Goal: Task Accomplishment & Management: Complete application form

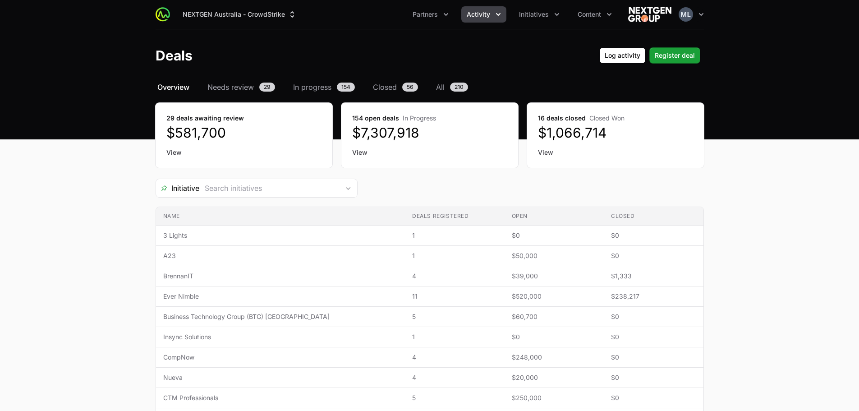
click at [492, 13] on button "Activity" at bounding box center [483, 14] width 45 height 16
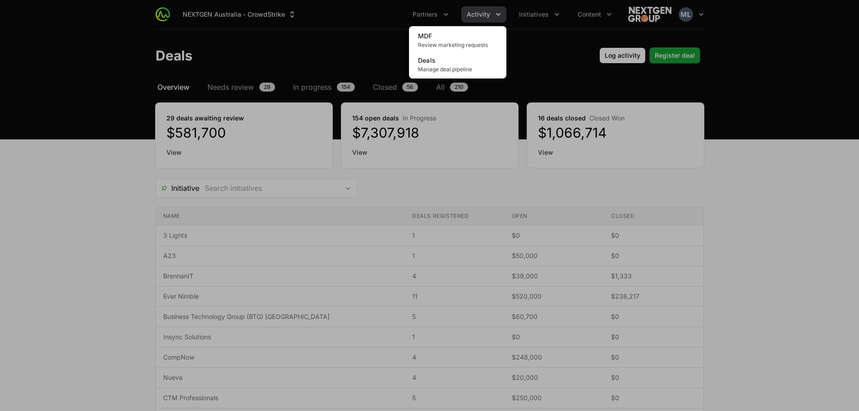
drag, startPoint x: 334, startPoint y: 37, endPoint x: 355, endPoint y: 38, distance: 21.2
click at [334, 37] on div "Activity menu" at bounding box center [429, 205] width 859 height 411
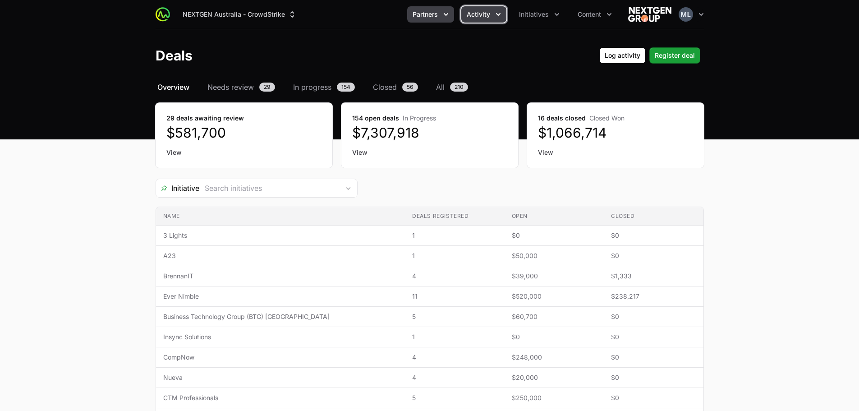
click at [421, 21] on button "Partners" at bounding box center [430, 14] width 47 height 16
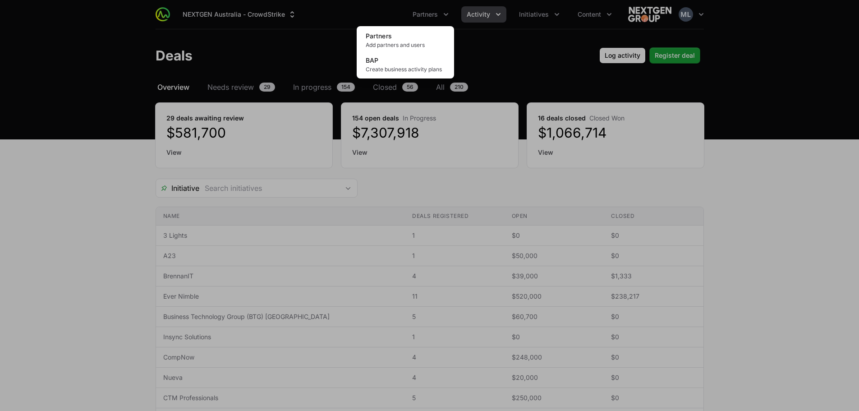
click at [277, 51] on div "Partners menu" at bounding box center [429, 205] width 859 height 411
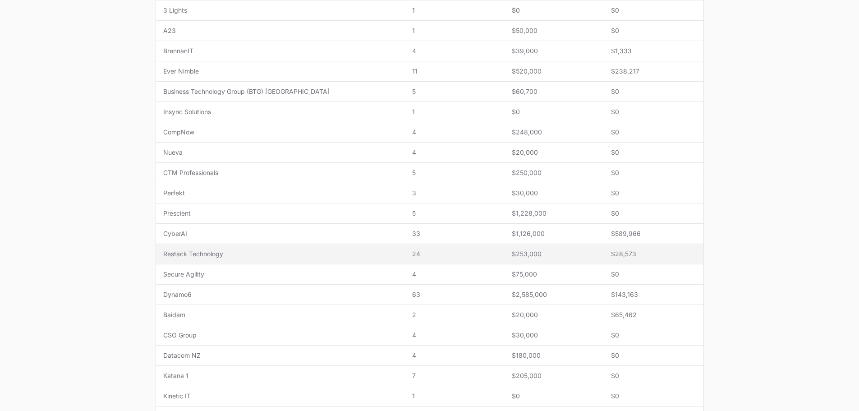
scroll to position [225, 0]
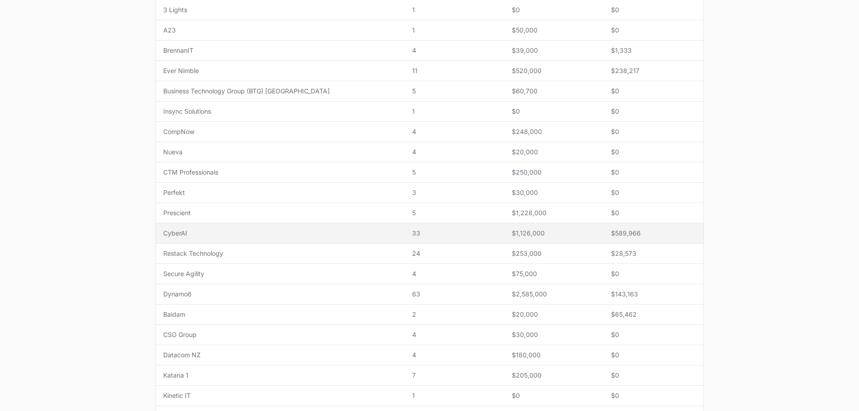
click at [262, 228] on td "Name CyberAI" at bounding box center [280, 233] width 249 height 20
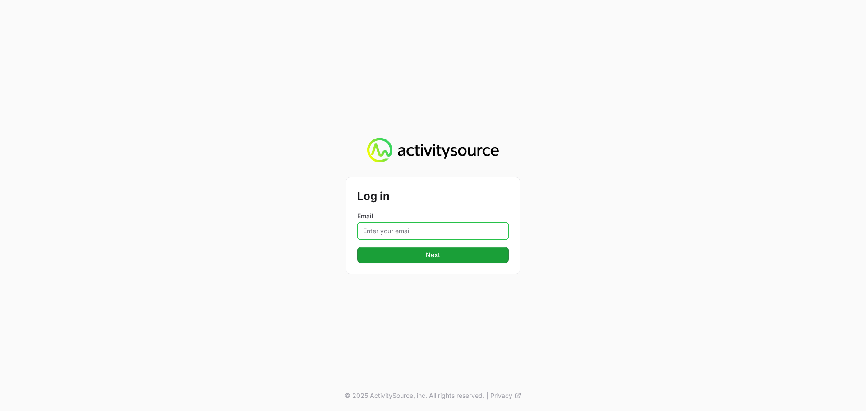
click at [433, 237] on input "Email" at bounding box center [433, 230] width 152 height 17
type input "[PERSON_NAME][EMAIL_ADDRESS][DOMAIN_NAME]"
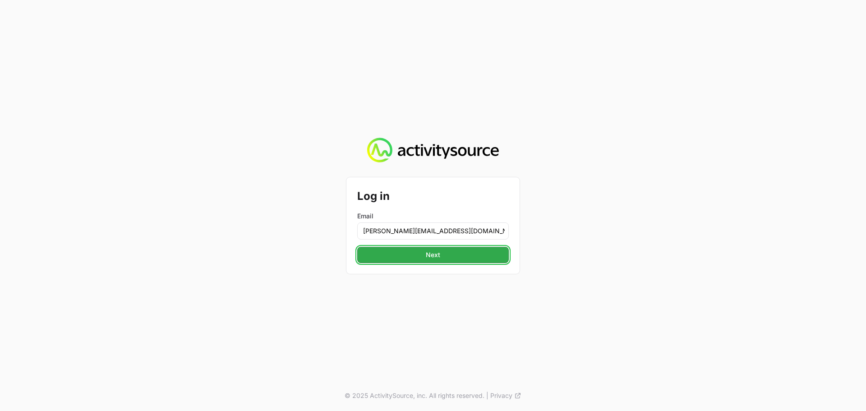
click at [435, 261] on button "Next" at bounding box center [433, 255] width 152 height 16
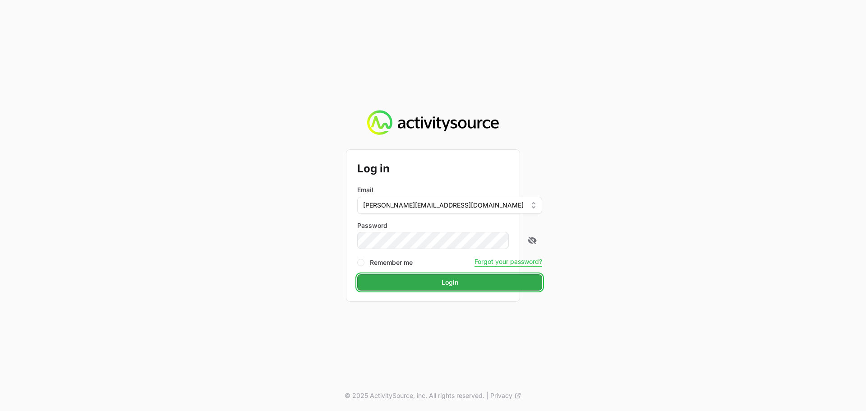
drag, startPoint x: 441, startPoint y: 249, endPoint x: 420, endPoint y: 277, distance: 34.8
click at [420, 277] on button "Login" at bounding box center [449, 282] width 185 height 16
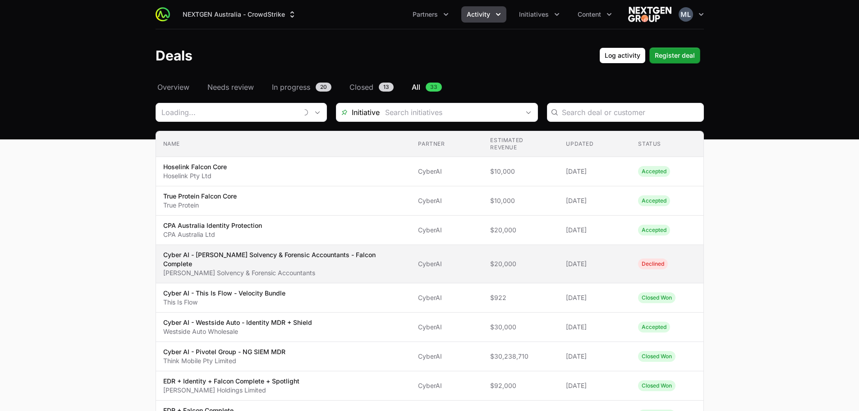
type input "CyberAI"
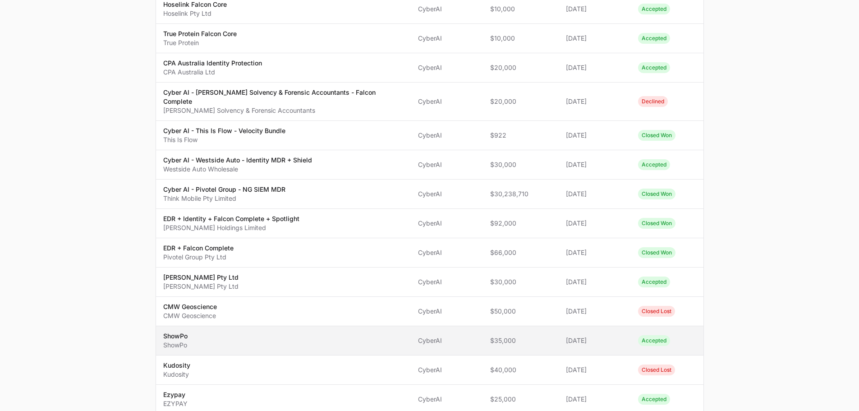
scroll to position [45, 0]
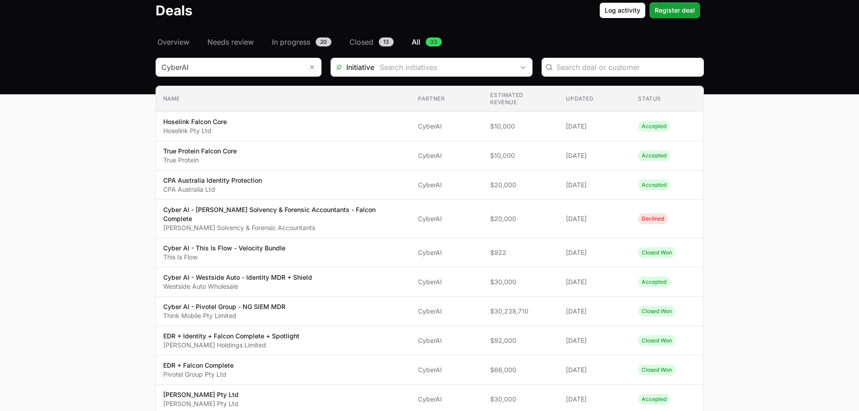
click at [453, 74] on input "Deals Filters" at bounding box center [444, 67] width 140 height 18
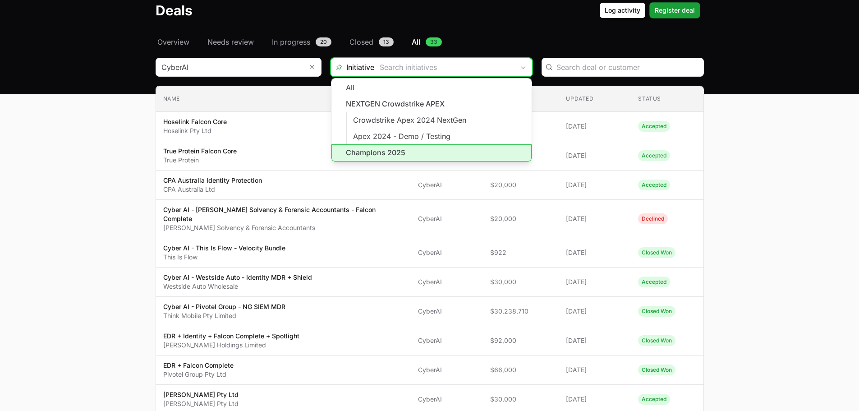
click at [383, 148] on li "Champions 2025" at bounding box center [431, 152] width 200 height 17
type input "Champions 2025"
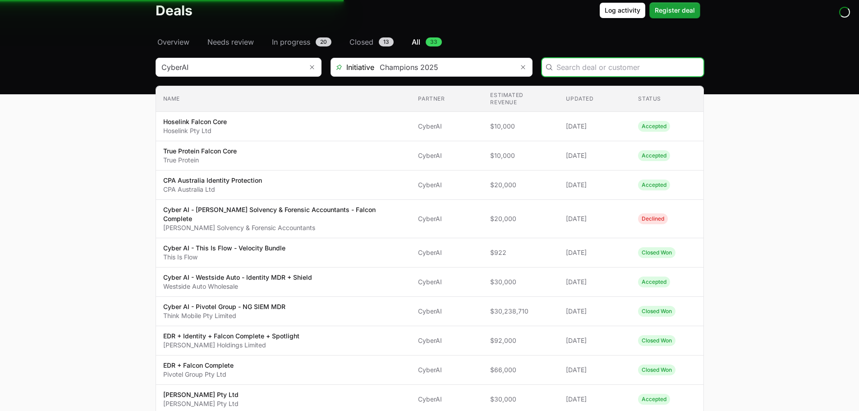
scroll to position [25, 0]
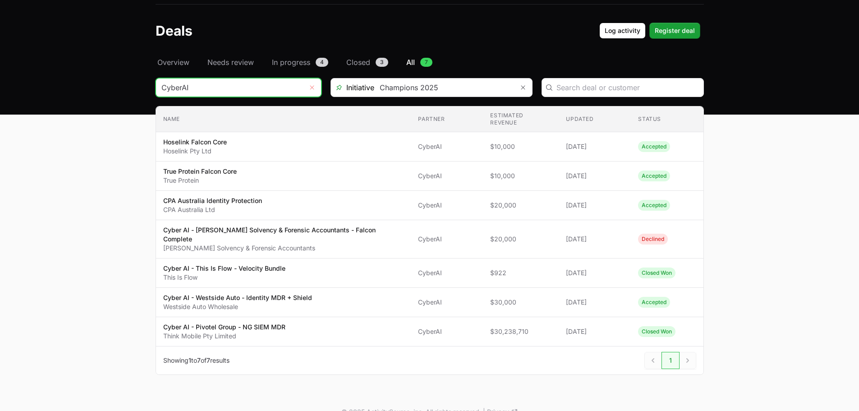
click at [315, 89] on button "Remove" at bounding box center [312, 87] width 18 height 18
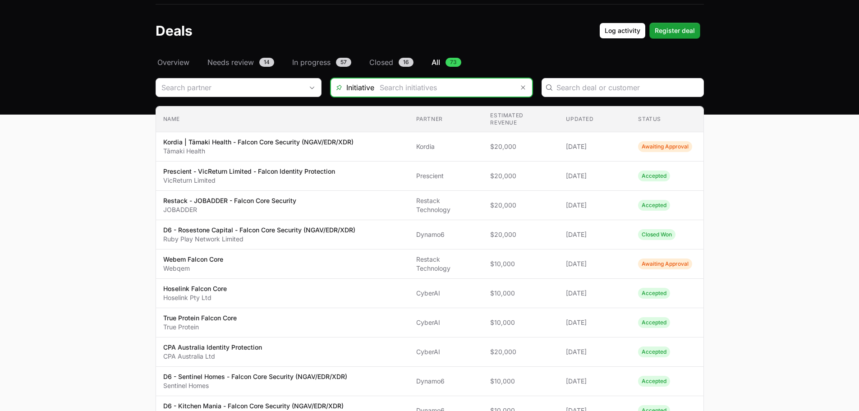
click at [464, 91] on input "Deals Filters" at bounding box center [444, 87] width 140 height 18
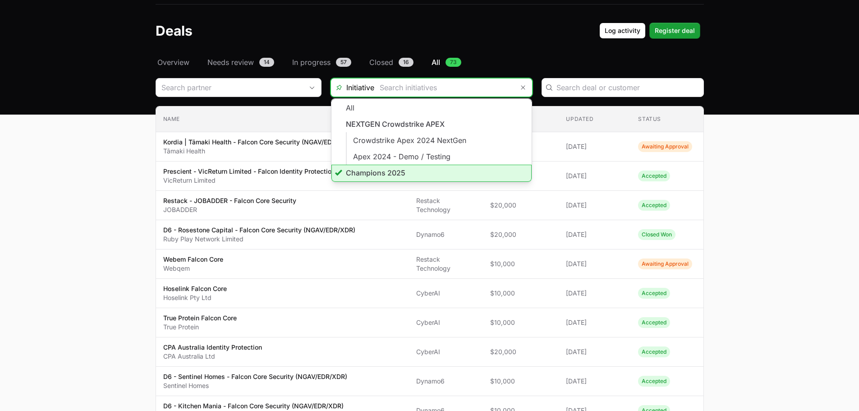
click at [384, 168] on li "Champions 2025" at bounding box center [431, 173] width 200 height 17
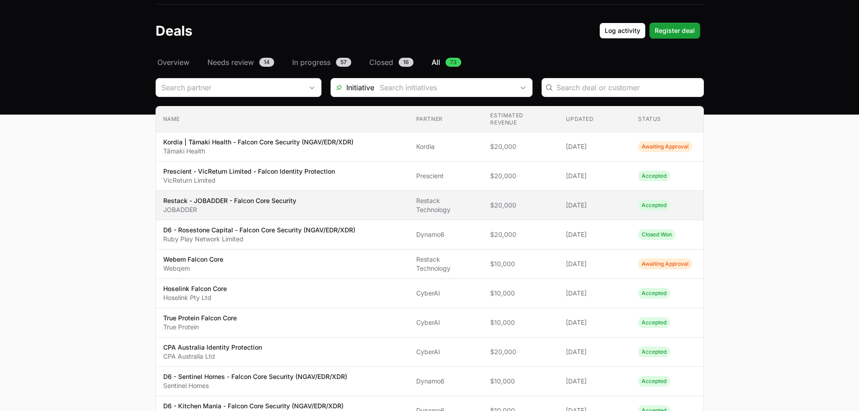
click at [213, 191] on td "Name Restack - JOBADDER - Falcon Core Security JOBADDER" at bounding box center [282, 205] width 253 height 29
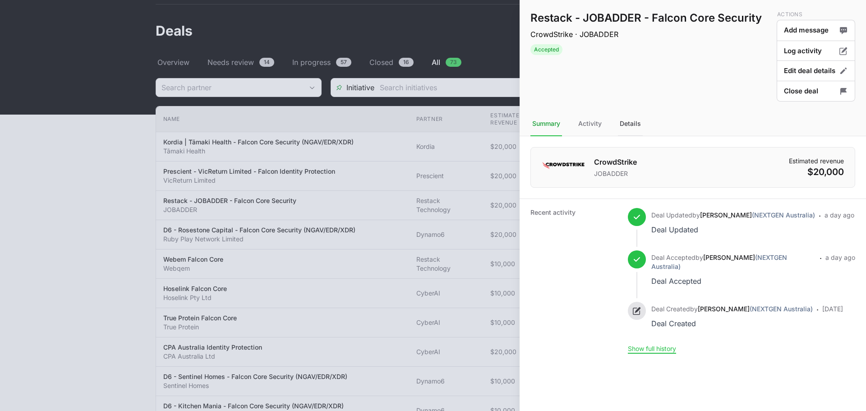
click at [624, 124] on div "Details" at bounding box center [630, 124] width 25 height 24
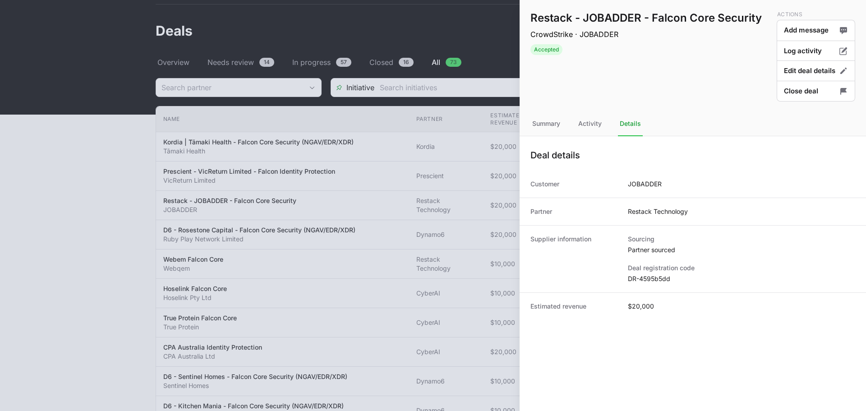
click at [476, 31] on div at bounding box center [433, 205] width 866 height 411
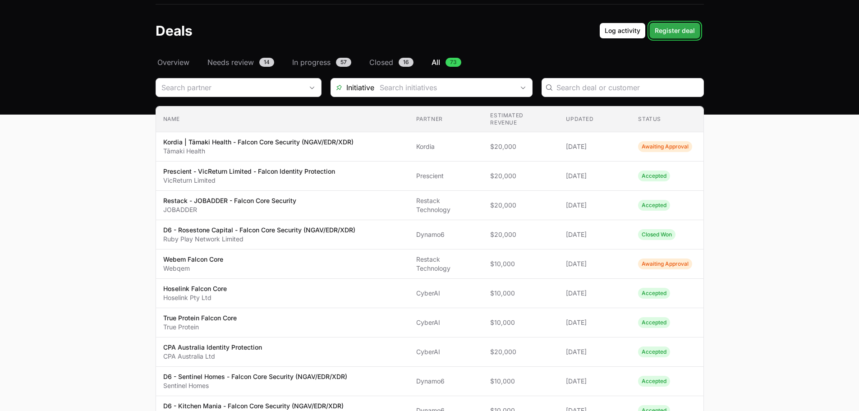
click at [671, 36] on span "Register deal" at bounding box center [675, 30] width 40 height 11
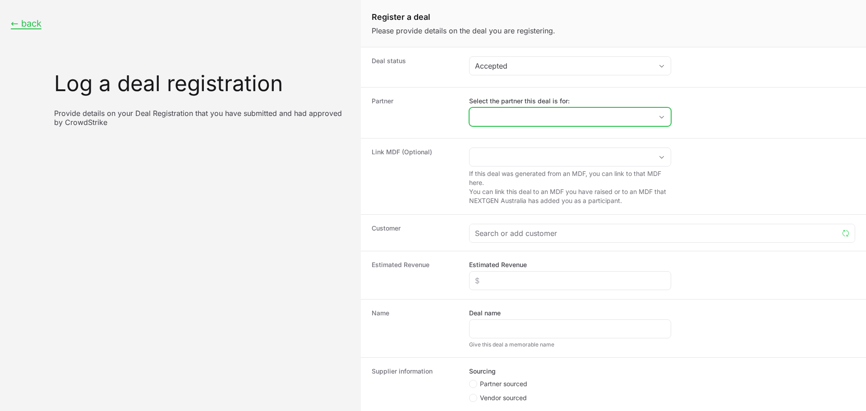
click at [509, 118] on input "Select the partner this deal is for:" at bounding box center [560, 117] width 183 height 18
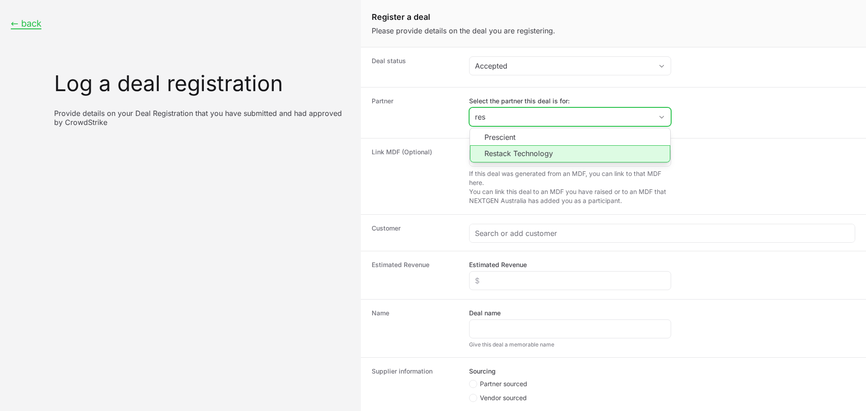
click at [529, 152] on li "Restack Technology" at bounding box center [570, 153] width 200 height 17
type input "Restack Technology"
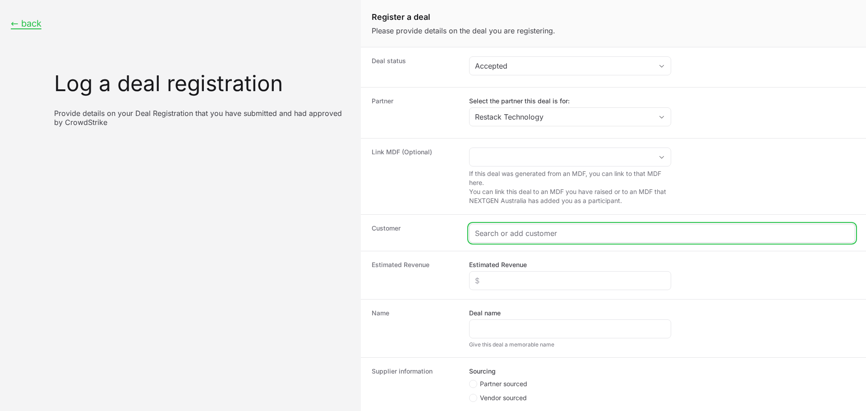
click at [515, 229] on input "Create activity form" at bounding box center [662, 233] width 374 height 11
paste input "[URL][DOMAIN_NAME]"
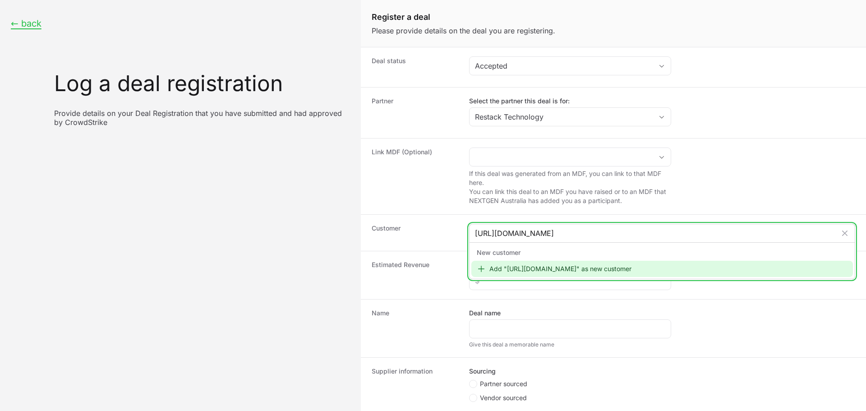
type input "[URL][DOMAIN_NAME]"
click at [573, 274] on div "Add "[URL][DOMAIN_NAME]" as new customer" at bounding box center [662, 269] width 382 height 16
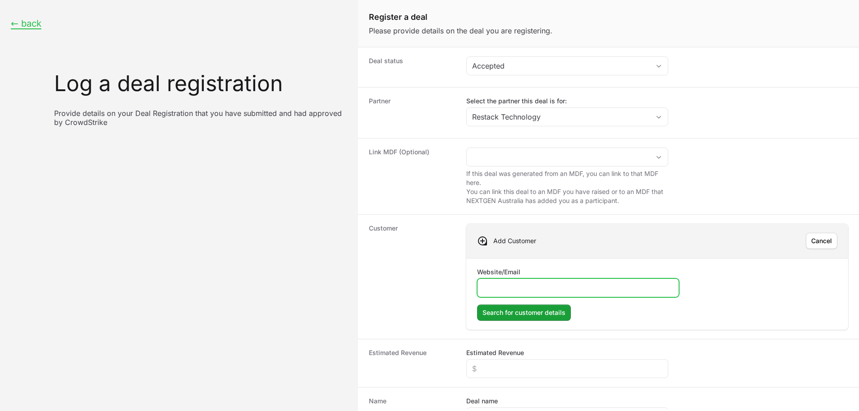
click at [523, 287] on input "Website/Email" at bounding box center [578, 287] width 190 height 11
paste input "[URL][DOMAIN_NAME]"
type input "[URL][DOMAIN_NAME]"
click at [519, 311] on span "Search for customer details" at bounding box center [524, 312] width 83 height 11
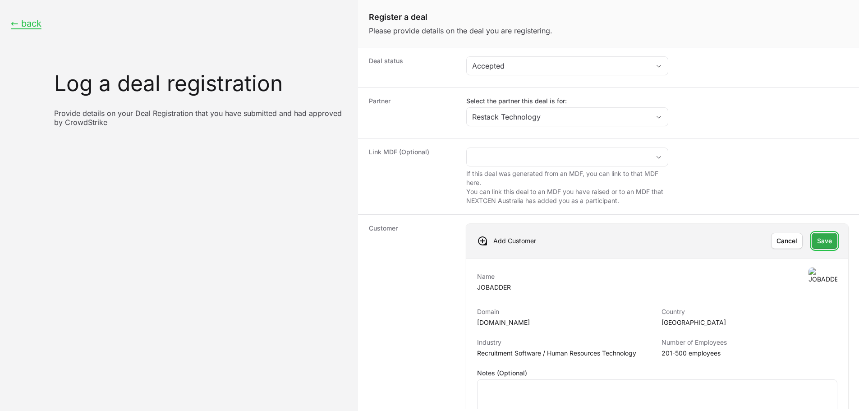
click at [819, 237] on span "Save" at bounding box center [824, 240] width 15 height 11
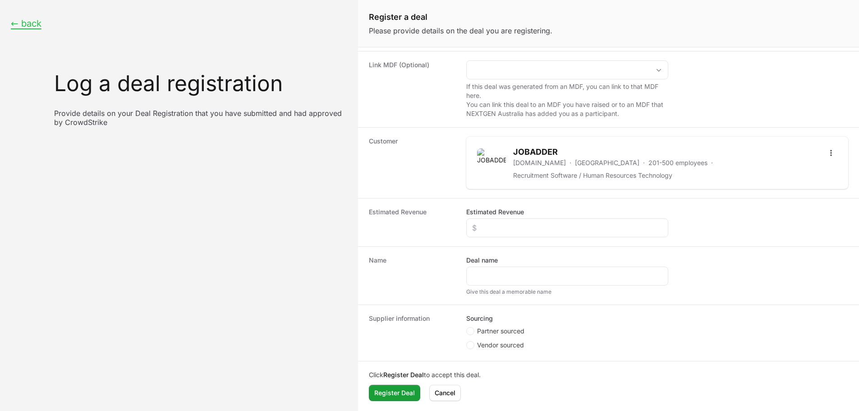
scroll to position [88, 0]
click at [514, 243] on div "Estimated Revenue Estimated Revenue" at bounding box center [608, 221] width 501 height 48
click at [523, 228] on input "Estimated Revenue" at bounding box center [567, 226] width 190 height 11
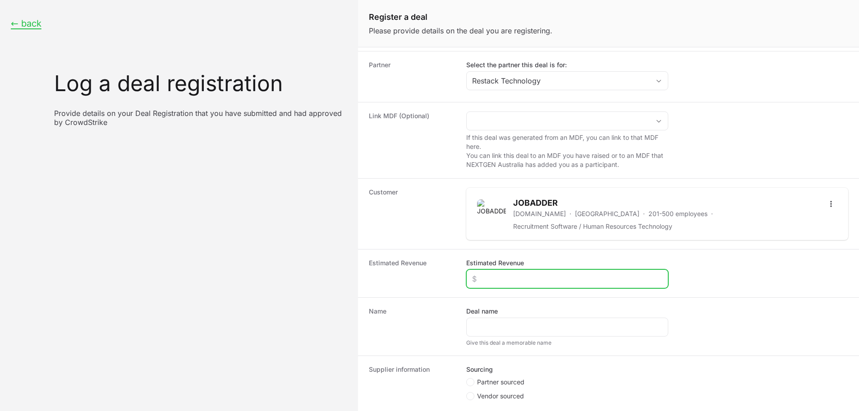
scroll to position [0, 0]
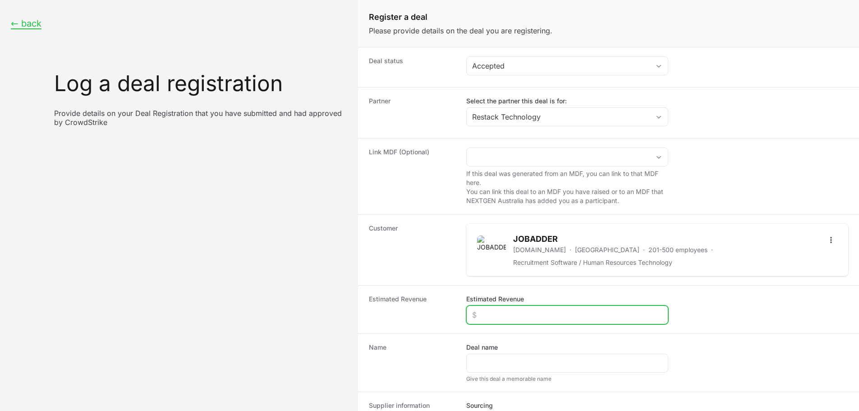
paste input "$95,633"
type input "$95,633"
click at [434, 343] on dt "Name" at bounding box center [412, 363] width 87 height 40
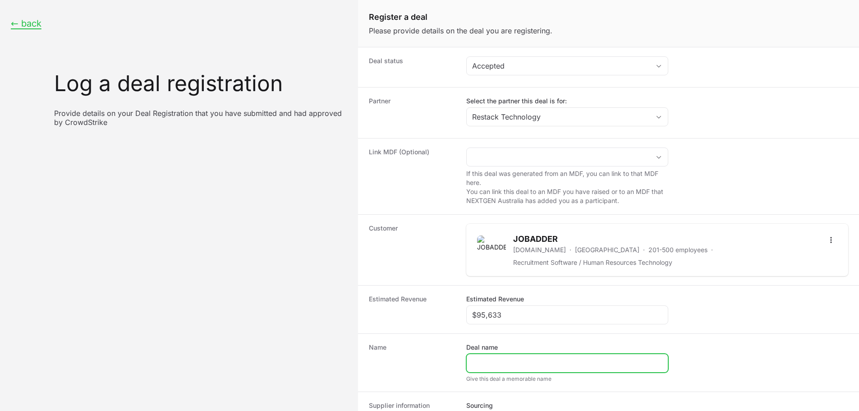
click at [482, 362] on input "Deal name" at bounding box center [567, 363] width 190 height 11
click at [622, 363] on input "Restack - JOBADDER - Falcon Core Security" at bounding box center [567, 363] width 190 height 11
click at [628, 362] on input "Restack - JOBADDER - Falcon Core Security" at bounding box center [567, 363] width 190 height 11
click at [630, 364] on input "Restack - JOBADDER - Falcon Core Security" at bounding box center [567, 363] width 190 height 11
drag, startPoint x: 630, startPoint y: 364, endPoint x: 555, endPoint y: 363, distance: 74.9
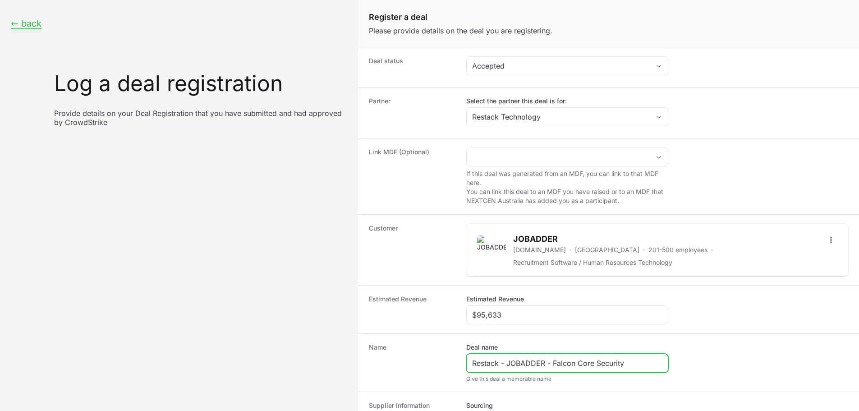
click at [555, 363] on input "Restack - JOBADDER - Falcon Core Security" at bounding box center [567, 363] width 190 height 11
paste input "Ent Flexi 230 +FCS 230"
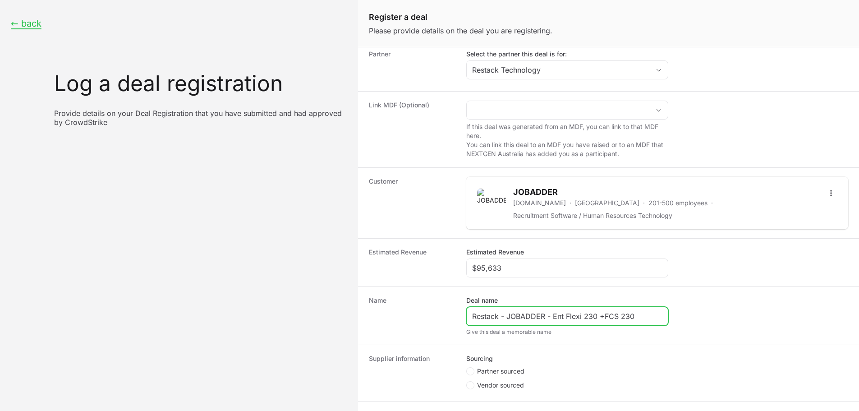
scroll to position [88, 0]
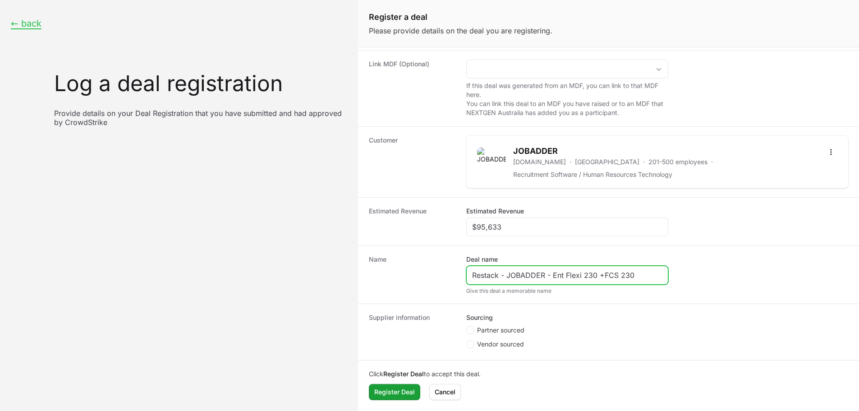
type input "Restack - JOBADDER - Ent Flexi 230 +FCS 230"
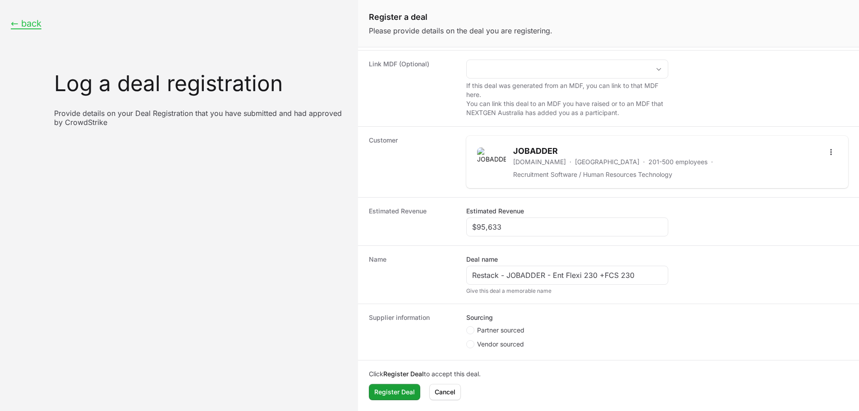
click at [498, 330] on span "Partner sourced" at bounding box center [500, 330] width 47 height 9
click at [467, 410] on input "Partner sourced" at bounding box center [466, 414] width 1 height 1
radio input "true"
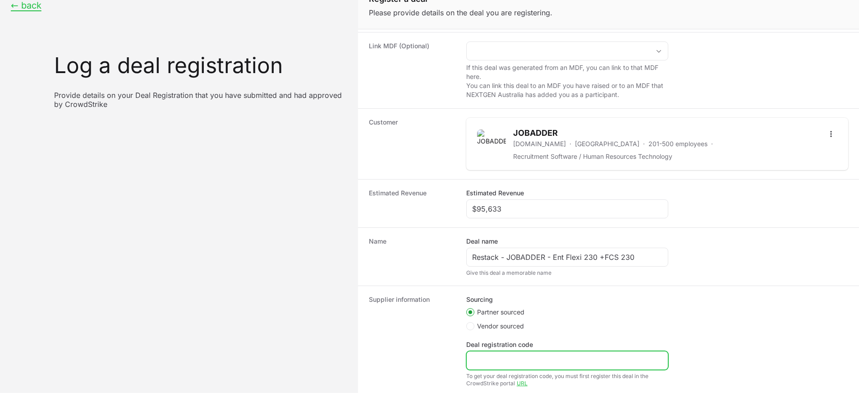
click at [533, 360] on input "Deal registration code" at bounding box center [567, 360] width 190 height 11
click at [695, 314] on div "Sourcing Partner sourced Vendor sourced Deal registration code To get your deal…" at bounding box center [657, 341] width 382 height 92
click at [561, 365] on input "Deal registration code" at bounding box center [567, 360] width 190 height 11
paste input "DR-2f183531"
type input "DR-2f183531"
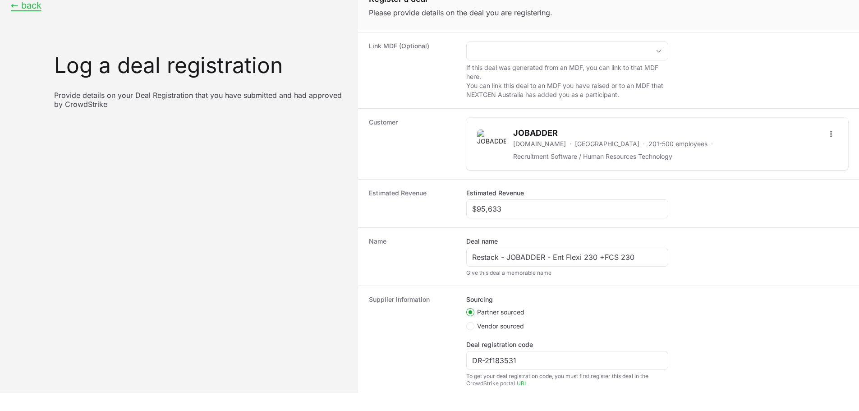
drag, startPoint x: 391, startPoint y: 330, endPoint x: 392, endPoint y: 336, distance: 5.9
click at [392, 330] on dt "Supplier information" at bounding box center [412, 341] width 87 height 92
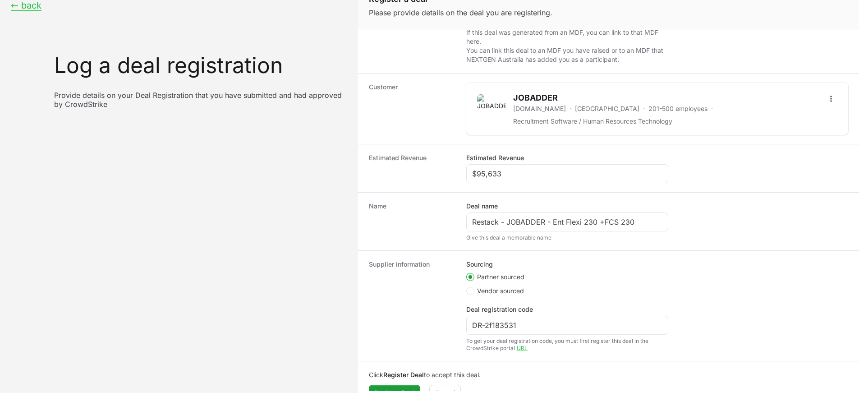
scroll to position [142, 0]
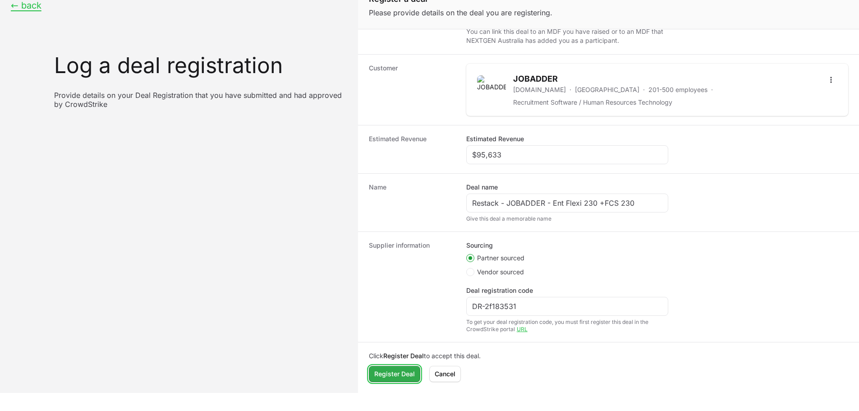
click at [392, 377] on span "Register Deal" at bounding box center [394, 373] width 41 height 11
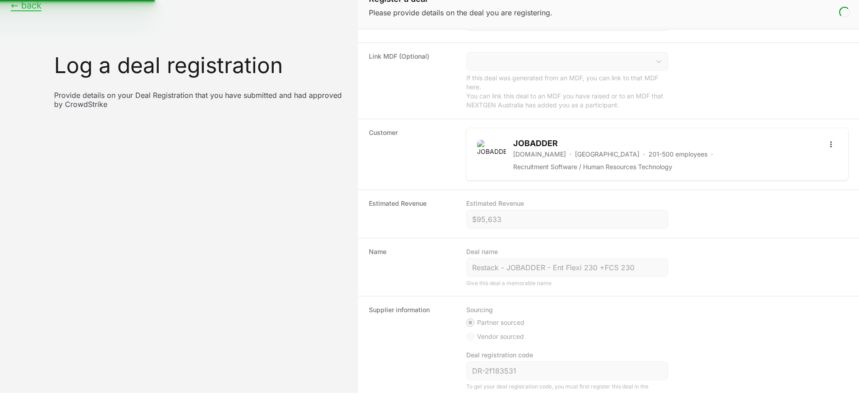
scroll to position [0, 0]
